Goal: Task Accomplishment & Management: Manage account settings

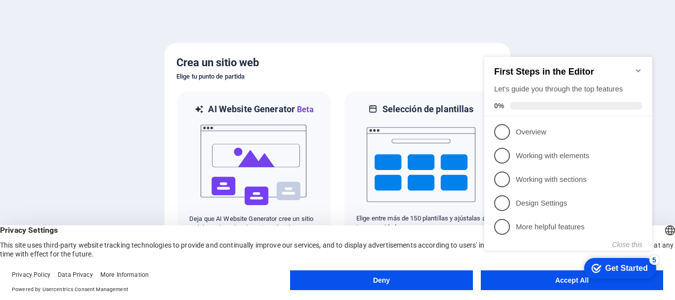
click at [566, 280] on div "checkmark Get Started 5 First Steps in the Editor Let's guide you through the t…" at bounding box center [570, 162] width 180 height 240
click at [563, 280] on div "checkmark Get Started 5 First Steps in the Editor Let's guide you through the t…" at bounding box center [570, 162] width 180 height 240
click at [552, 279] on div "checkmark Get Started 5 First Steps in the Editor Let's guide you through the t…" at bounding box center [570, 162] width 180 height 240
click at [296, 247] on div "Privacy Settings This site uses third-party website tracking technologies to pr…" at bounding box center [337, 241] width 675 height 33
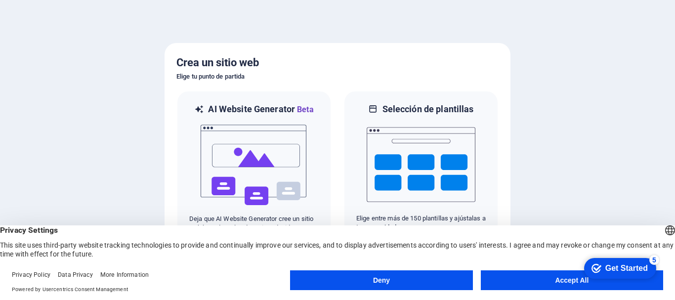
click at [609, 282] on div "checkmark Get Started 5 First Steps in the Editor Let's guide you through the t…" at bounding box center [618, 268] width 84 height 30
click at [525, 279] on button "Accept All" at bounding box center [571, 280] width 182 height 20
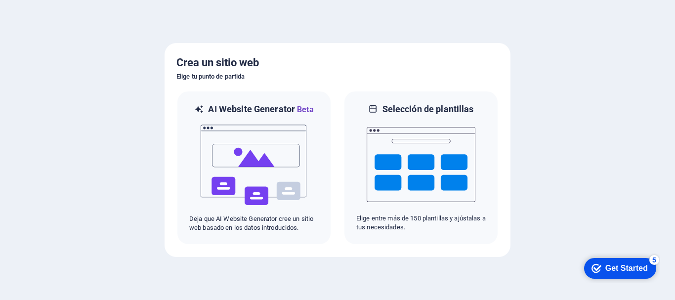
click at [600, 269] on div "checkmark Get Started 5" at bounding box center [619, 268] width 56 height 10
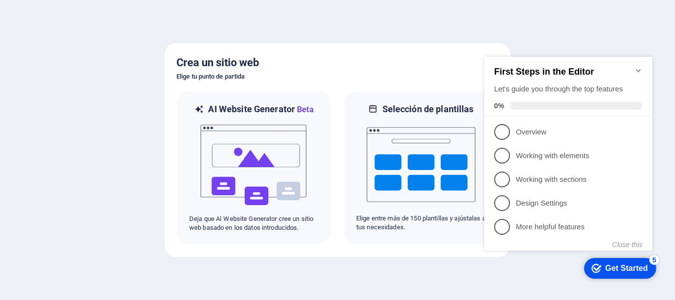
click at [532, 130] on p "Overview - incomplete" at bounding box center [575, 132] width 119 height 10
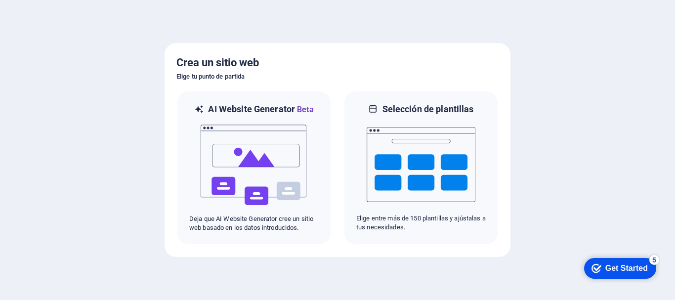
click at [623, 269] on div "Get Started" at bounding box center [626, 268] width 42 height 9
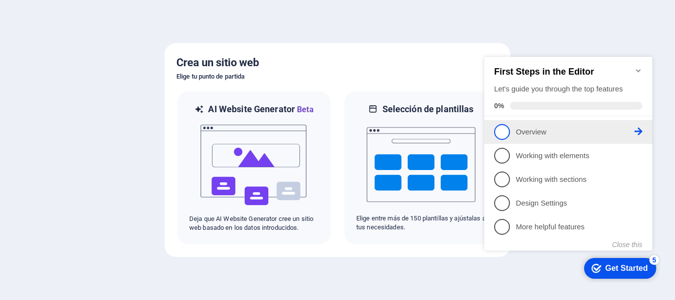
click at [636, 131] on icon at bounding box center [638, 131] width 8 height 8
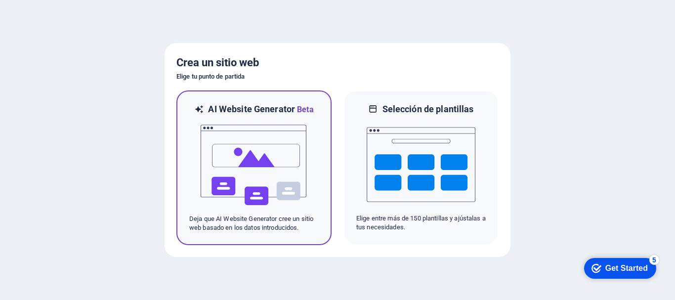
click at [242, 182] on img at bounding box center [253, 165] width 109 height 99
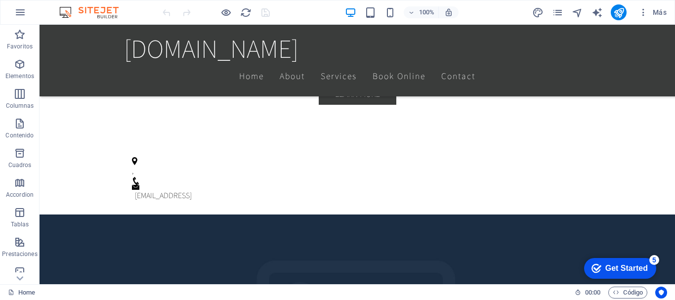
scroll to position [445, 0]
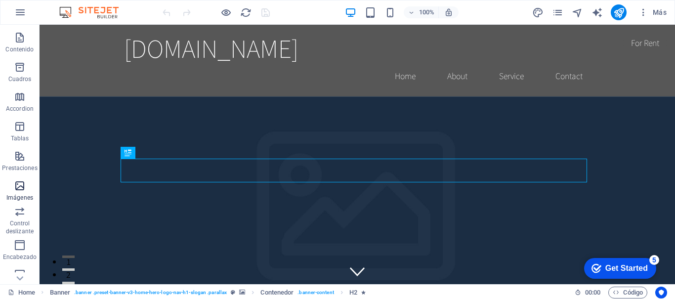
scroll to position [185, 0]
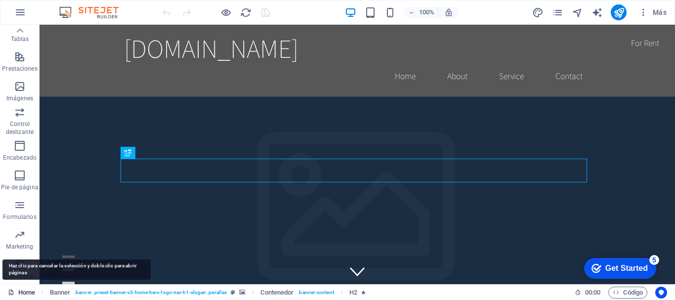
click at [0, 0] on link "Home" at bounding box center [0, 0] width 0 height 0
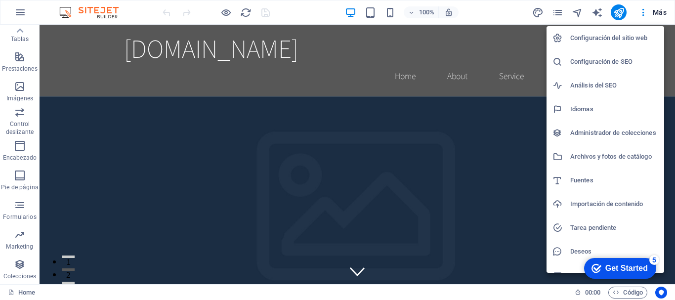
click at [19, 27] on div at bounding box center [337, 150] width 675 height 300
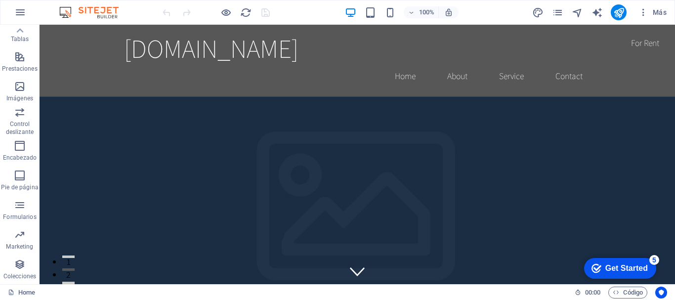
click at [0, 0] on icon "button" at bounding box center [0, 0] width 0 height 0
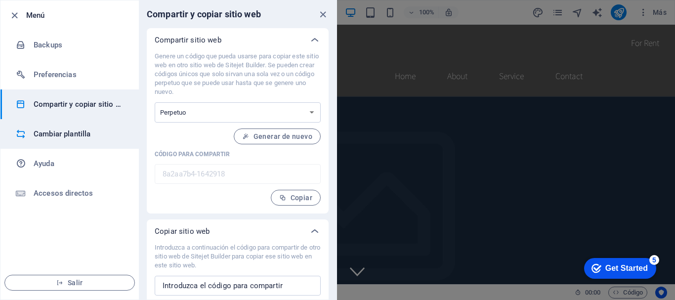
click at [63, 138] on h6 "Cambiar plantilla" at bounding box center [79, 134] width 91 height 12
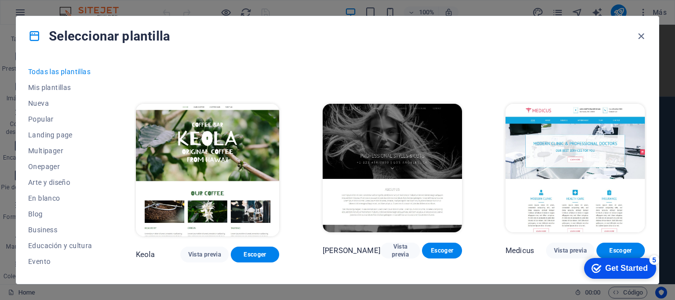
scroll to position [7622, 0]
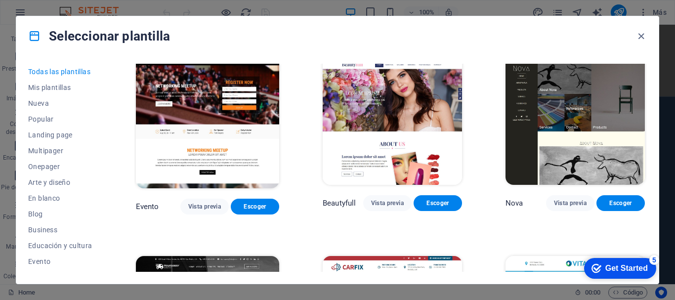
drag, startPoint x: 106, startPoint y: 123, endPoint x: 103, endPoint y: 161, distance: 37.6
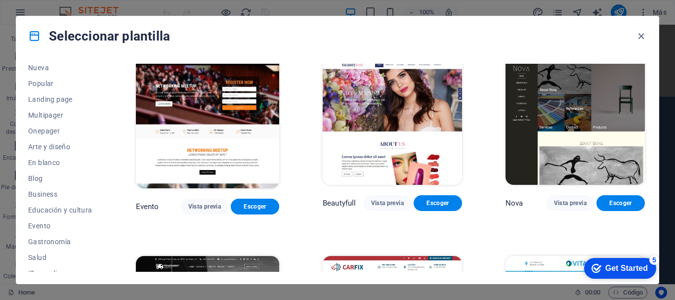
scroll to position [50, 0]
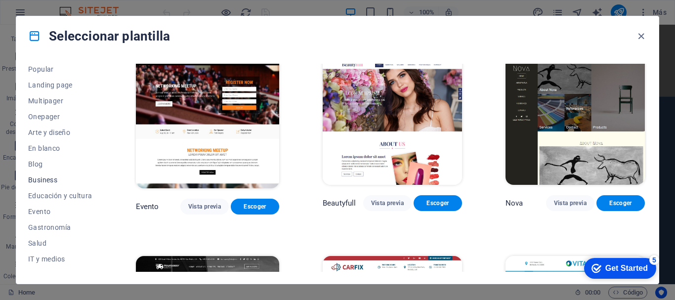
click at [44, 180] on span "Business" at bounding box center [60, 180] width 64 height 8
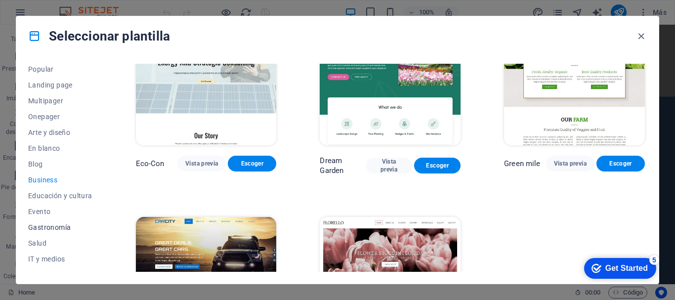
scroll to position [49, 0]
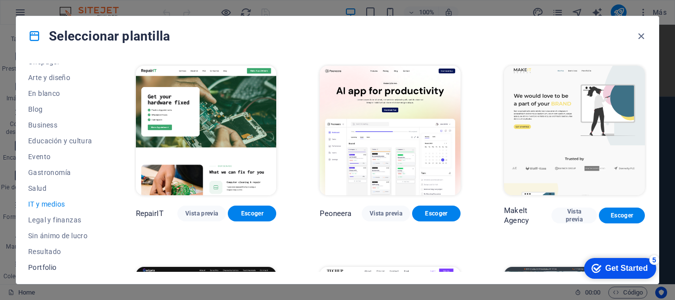
scroll to position [187, 0]
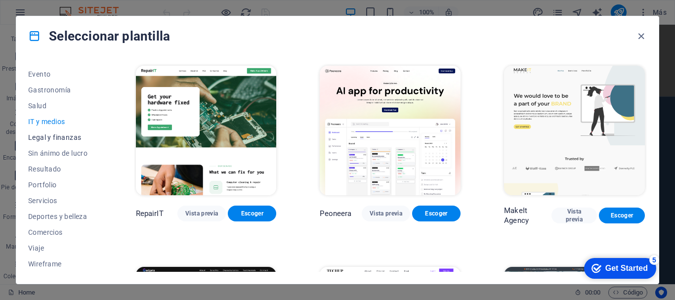
click at [75, 134] on span "Legal y finanzas" at bounding box center [60, 137] width 64 height 8
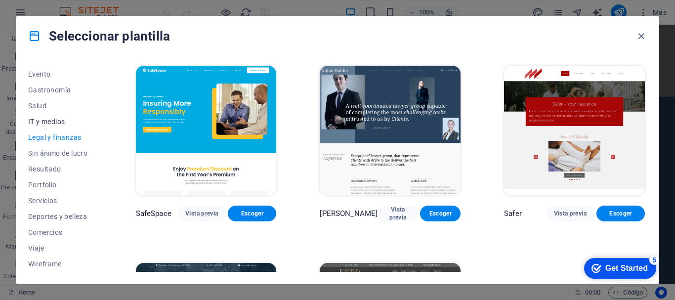
click at [61, 125] on button "IT y medios" at bounding box center [60, 122] width 64 height 16
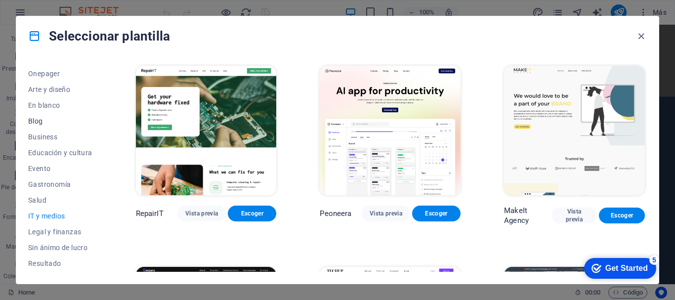
scroll to position [99, 0]
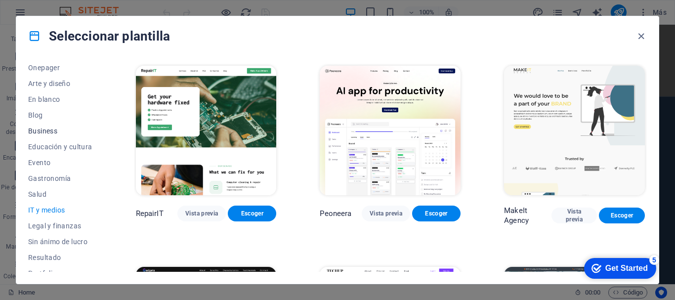
click at [57, 128] on span "Business" at bounding box center [60, 131] width 64 height 8
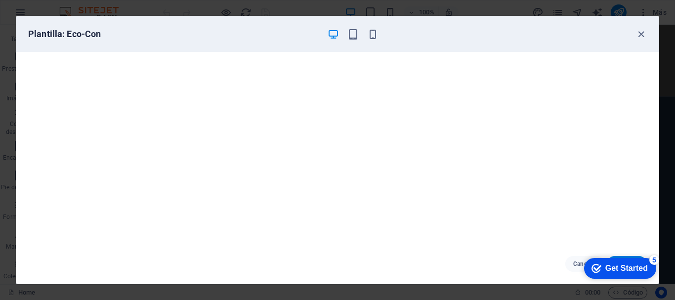
click at [330, 33] on icon "button" at bounding box center [332, 34] width 11 height 11
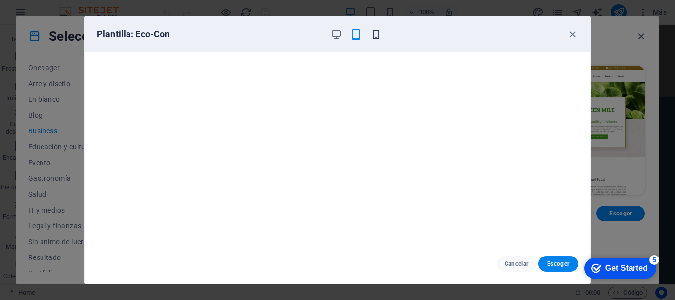
click at [374, 36] on icon "button" at bounding box center [375, 34] width 11 height 11
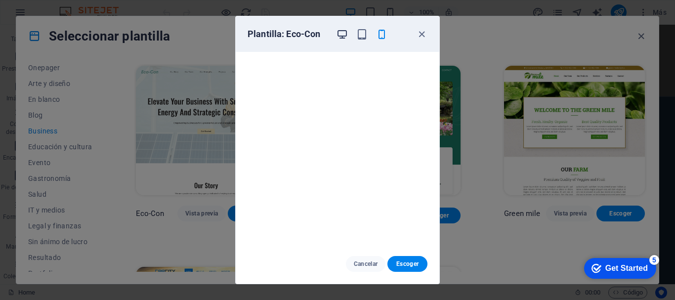
click at [345, 32] on icon "button" at bounding box center [341, 34] width 11 height 11
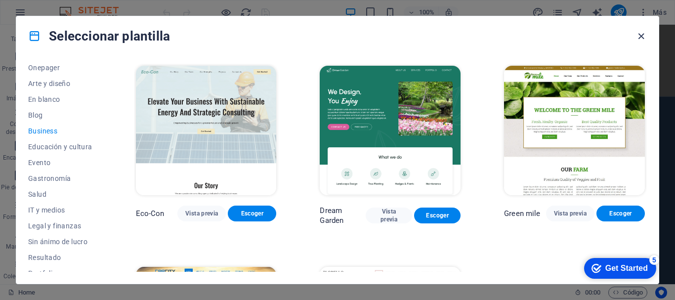
drag, startPoint x: 639, startPoint y: 37, endPoint x: 600, endPoint y: 12, distance: 46.8
click at [639, 37] on icon "button" at bounding box center [640, 36] width 11 height 11
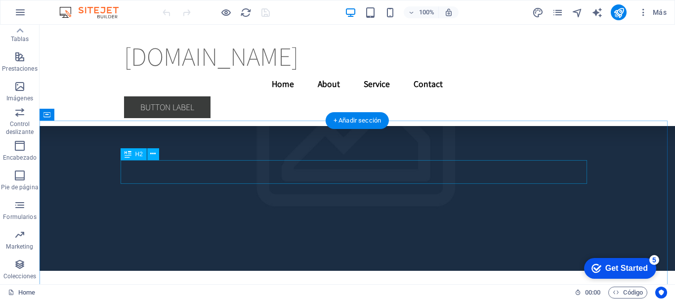
scroll to position [3238, 0]
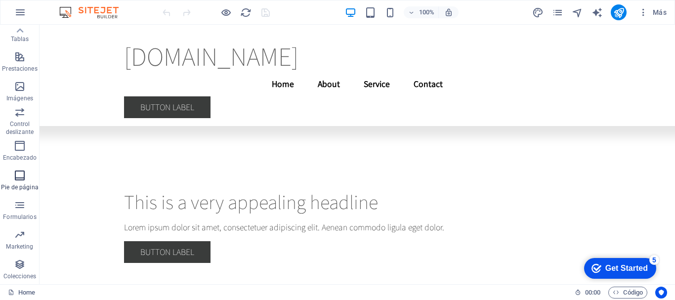
drag, startPoint x: 27, startPoint y: 179, endPoint x: 19, endPoint y: 179, distance: 7.9
click at [27, 179] on span "Pie de página" at bounding box center [20, 181] width 40 height 24
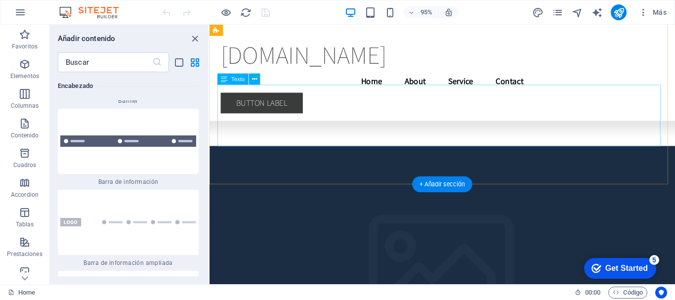
scroll to position [2269, 0]
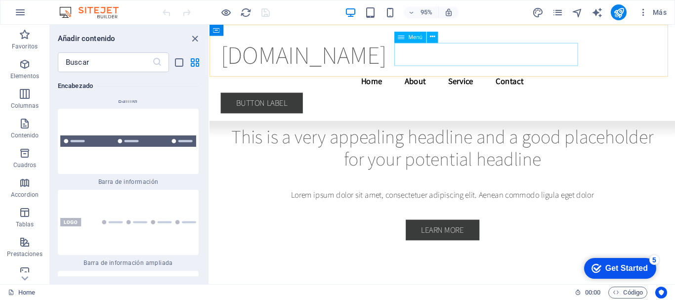
click at [520, 72] on nav "Home About Service Contact" at bounding box center [454, 84] width 466 height 25
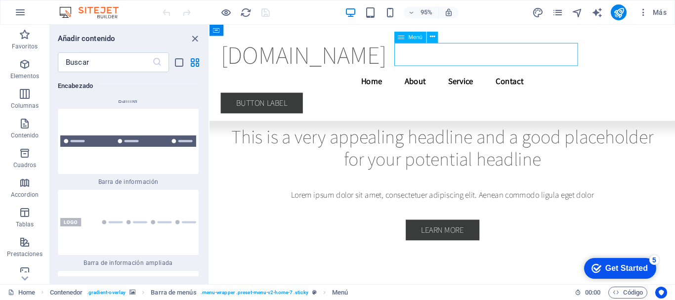
click at [459, 72] on nav "Home About Service Contact" at bounding box center [454, 84] width 466 height 25
click at [409, 36] on span "Menú" at bounding box center [415, 37] width 14 height 5
click at [437, 37] on button at bounding box center [432, 37] width 11 height 11
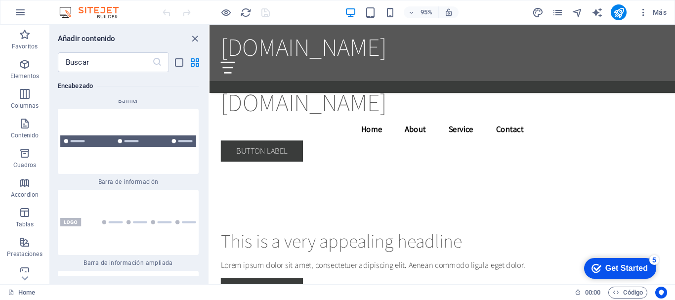
scroll to position [0, 0]
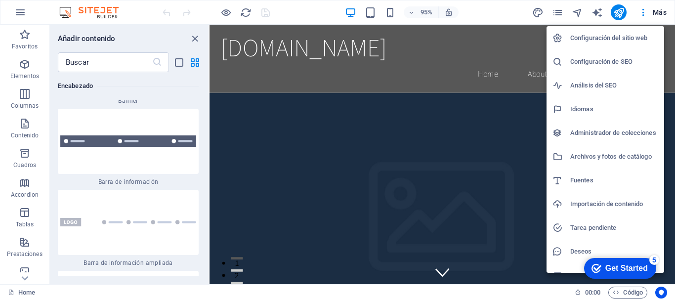
click at [632, 37] on h6 "Configuración del sitio web" at bounding box center [614, 38] width 88 height 12
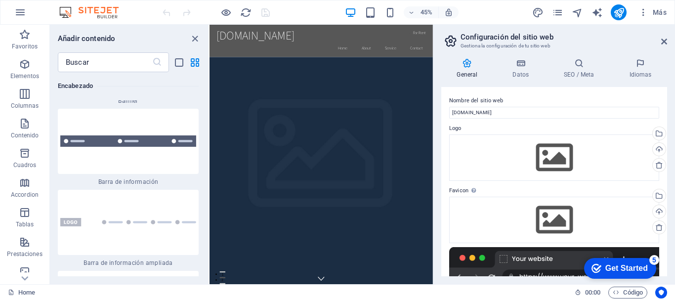
scroll to position [148, 0]
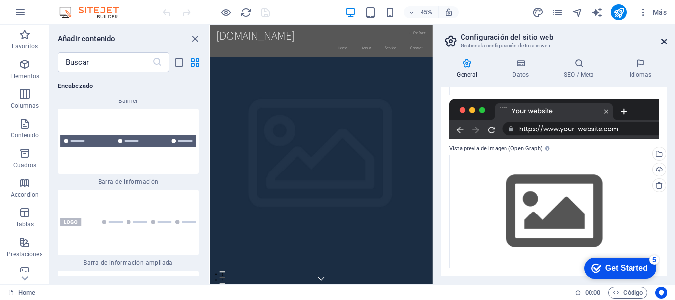
click at [666, 40] on icon at bounding box center [664, 42] width 6 height 8
